Goal: Information Seeking & Learning: Learn about a topic

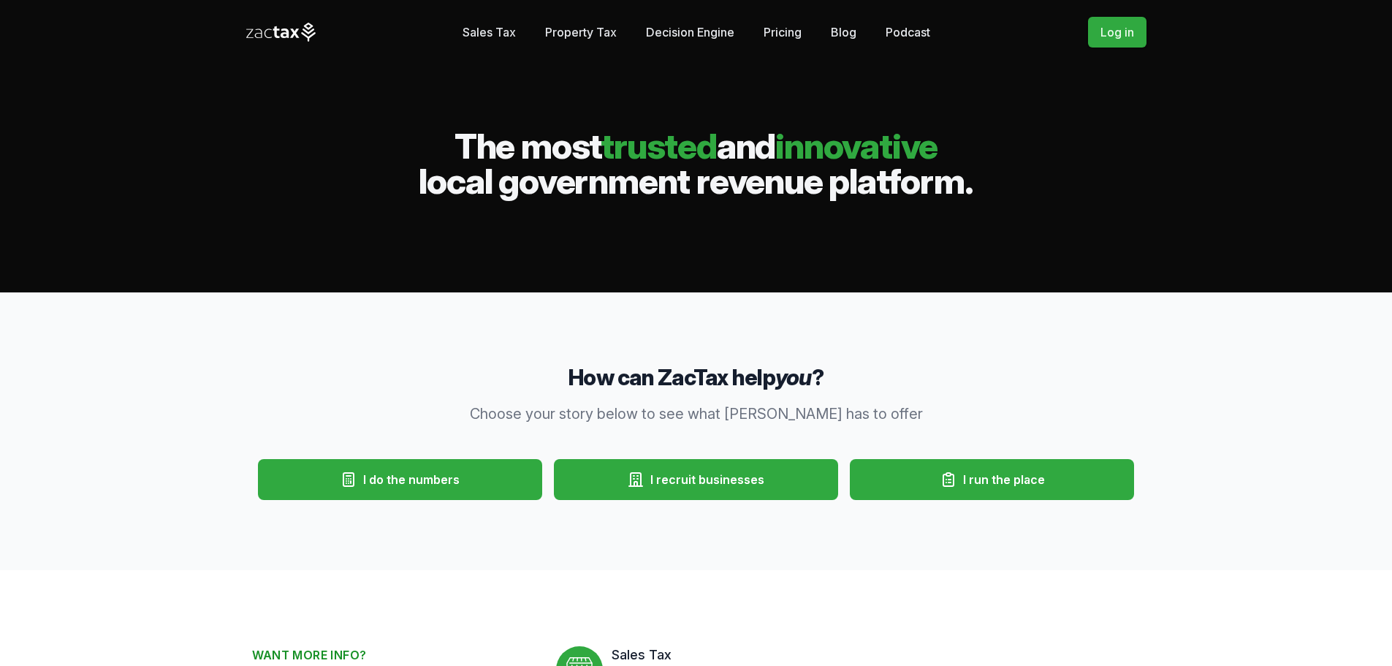
click at [789, 32] on link "Pricing" at bounding box center [783, 32] width 38 height 29
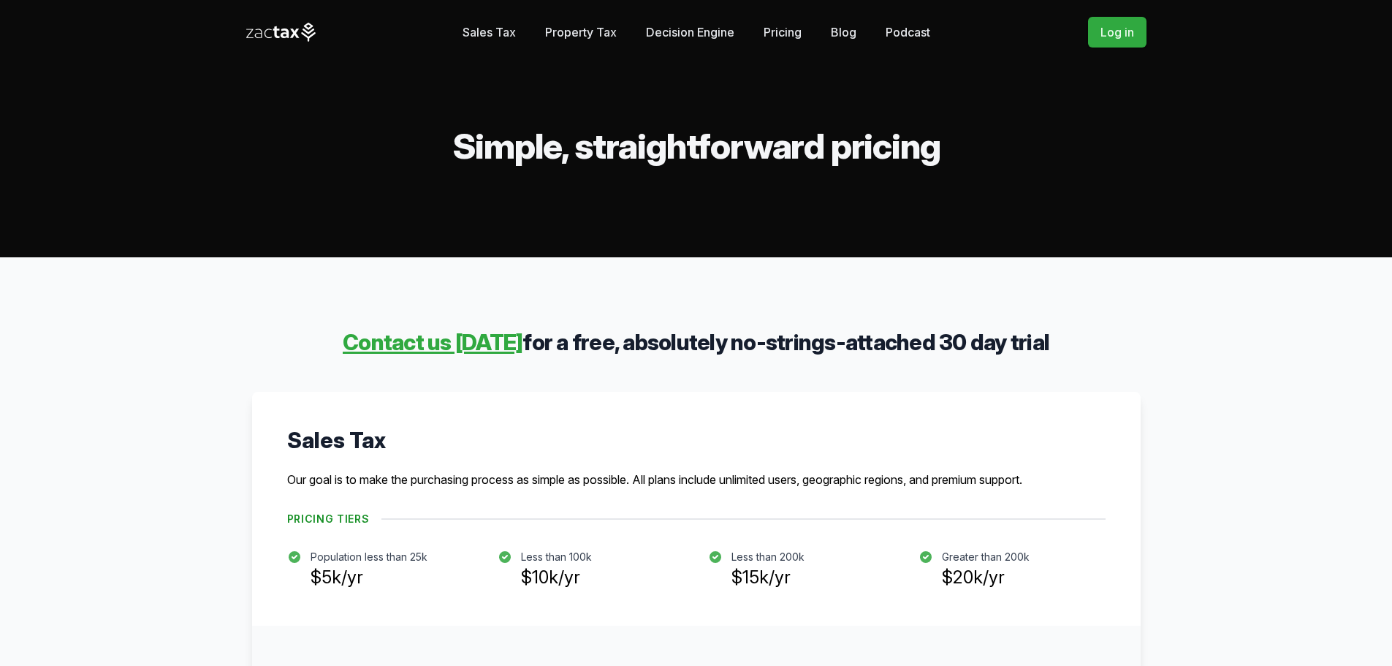
drag, startPoint x: 933, startPoint y: 142, endPoint x: 471, endPoint y: 157, distance: 462.7
click at [471, 157] on h2 "Simple, straightforward pricing" at bounding box center [696, 146] width 900 height 35
click at [568, 39] on link "Property Tax" at bounding box center [581, 32] width 72 height 29
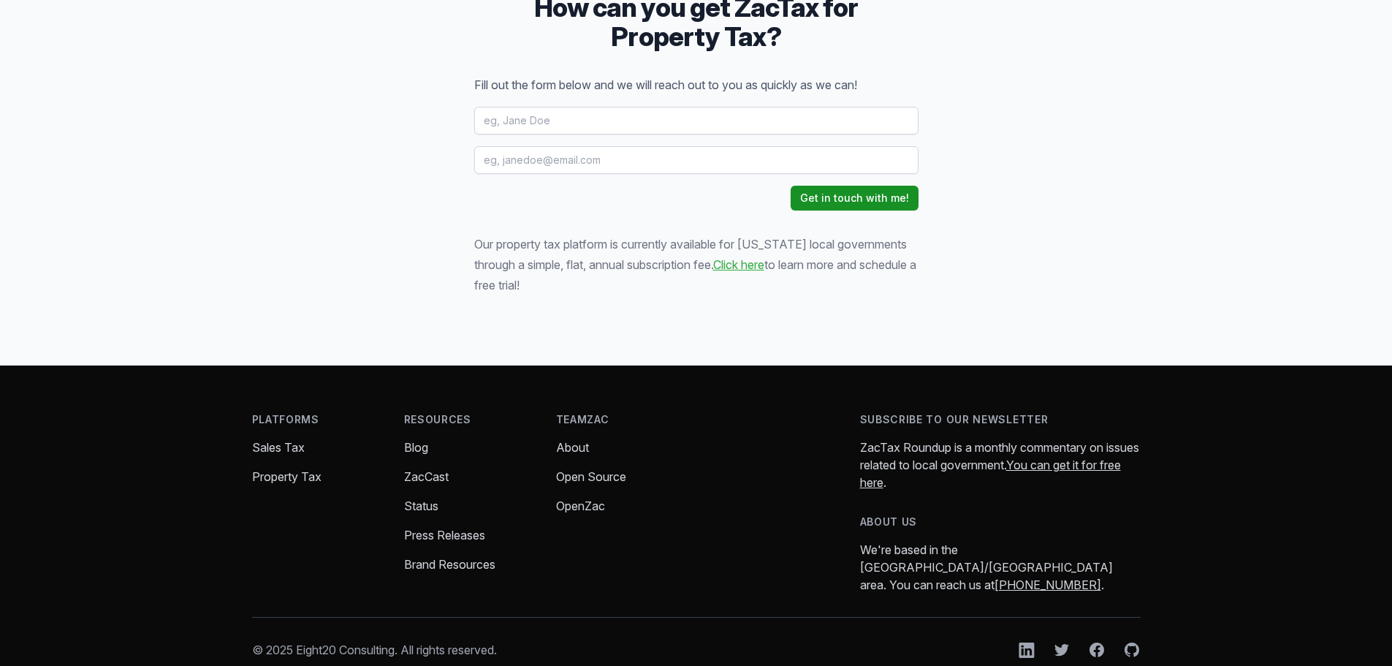
scroll to position [2006, 0]
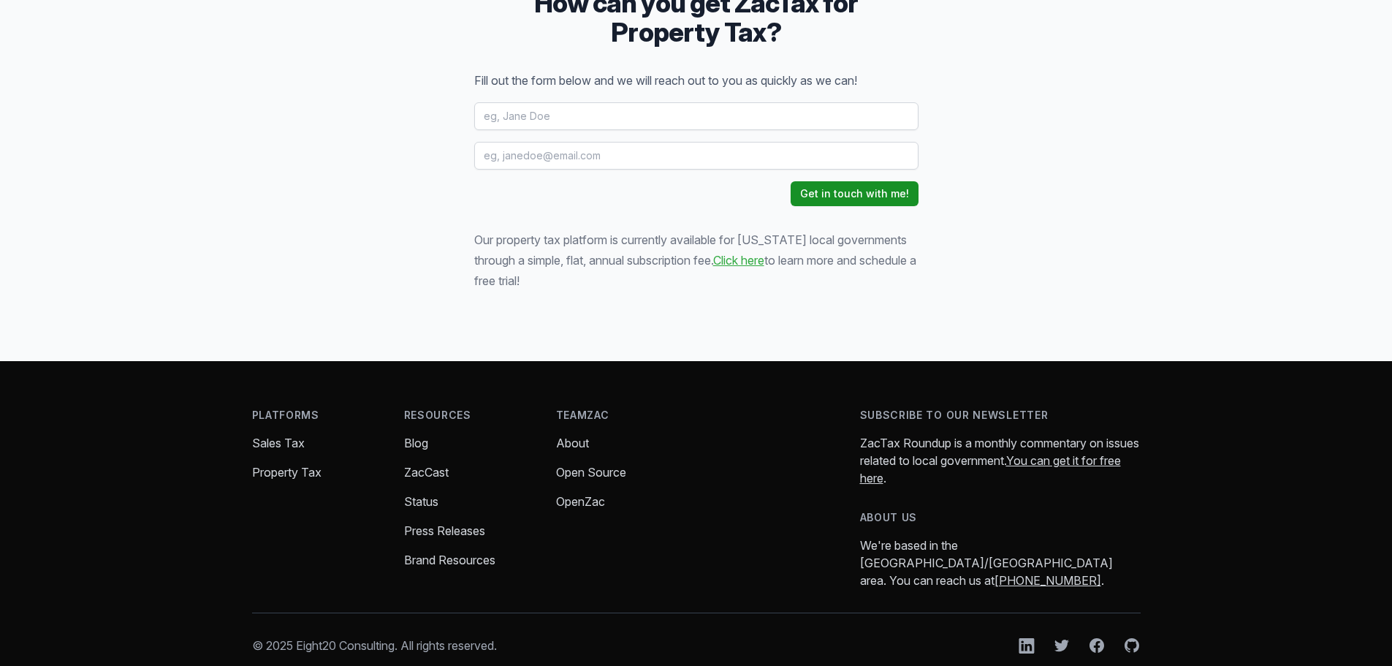
click at [1173, 202] on div "How can you get ZacTax for Property Tax? Fill out the form below and we will re…" at bounding box center [696, 139] width 1392 height 443
